Goal: Navigation & Orientation: Go to known website

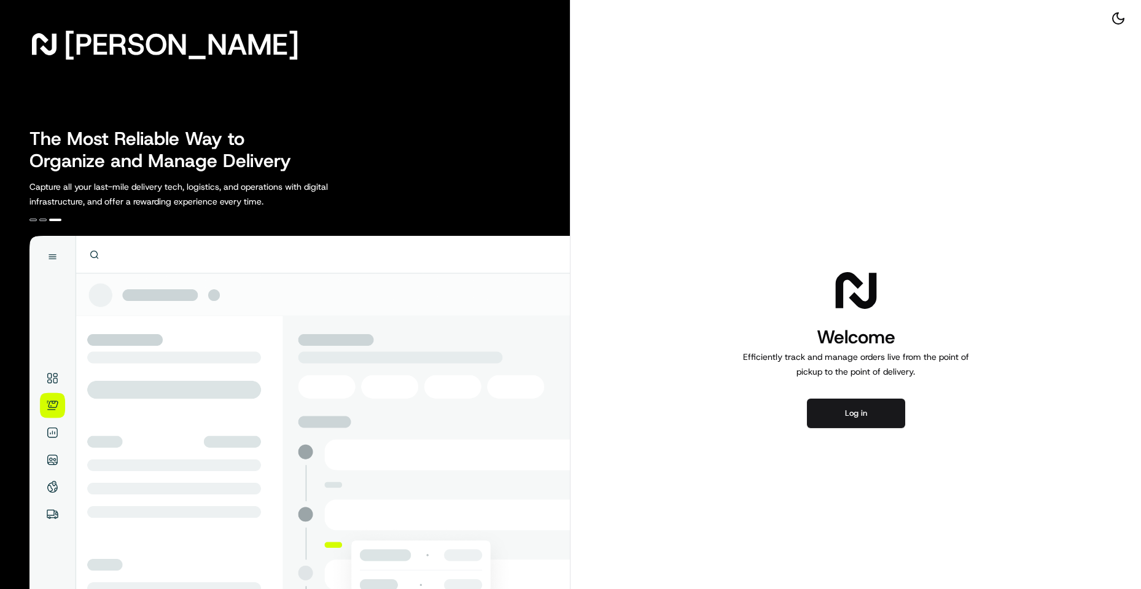
drag, startPoint x: 859, startPoint y: 413, endPoint x: 1024, endPoint y: 209, distance: 263.0
click at [859, 412] on button "Log in" at bounding box center [856, 413] width 98 height 29
